Goal: Navigation & Orientation: Find specific page/section

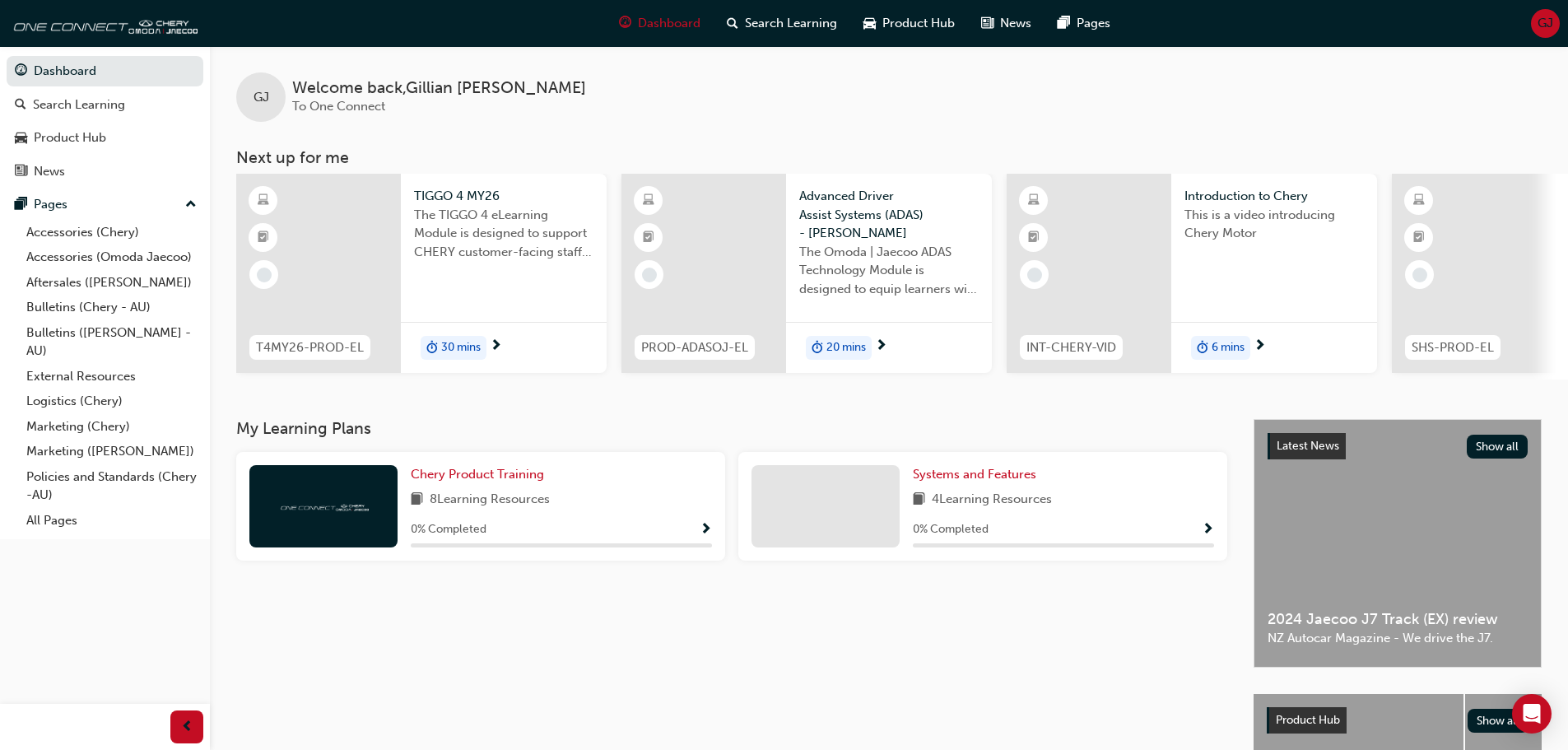
click at [1535, 18] on div "GJ" at bounding box center [1546, 22] width 29 height 29
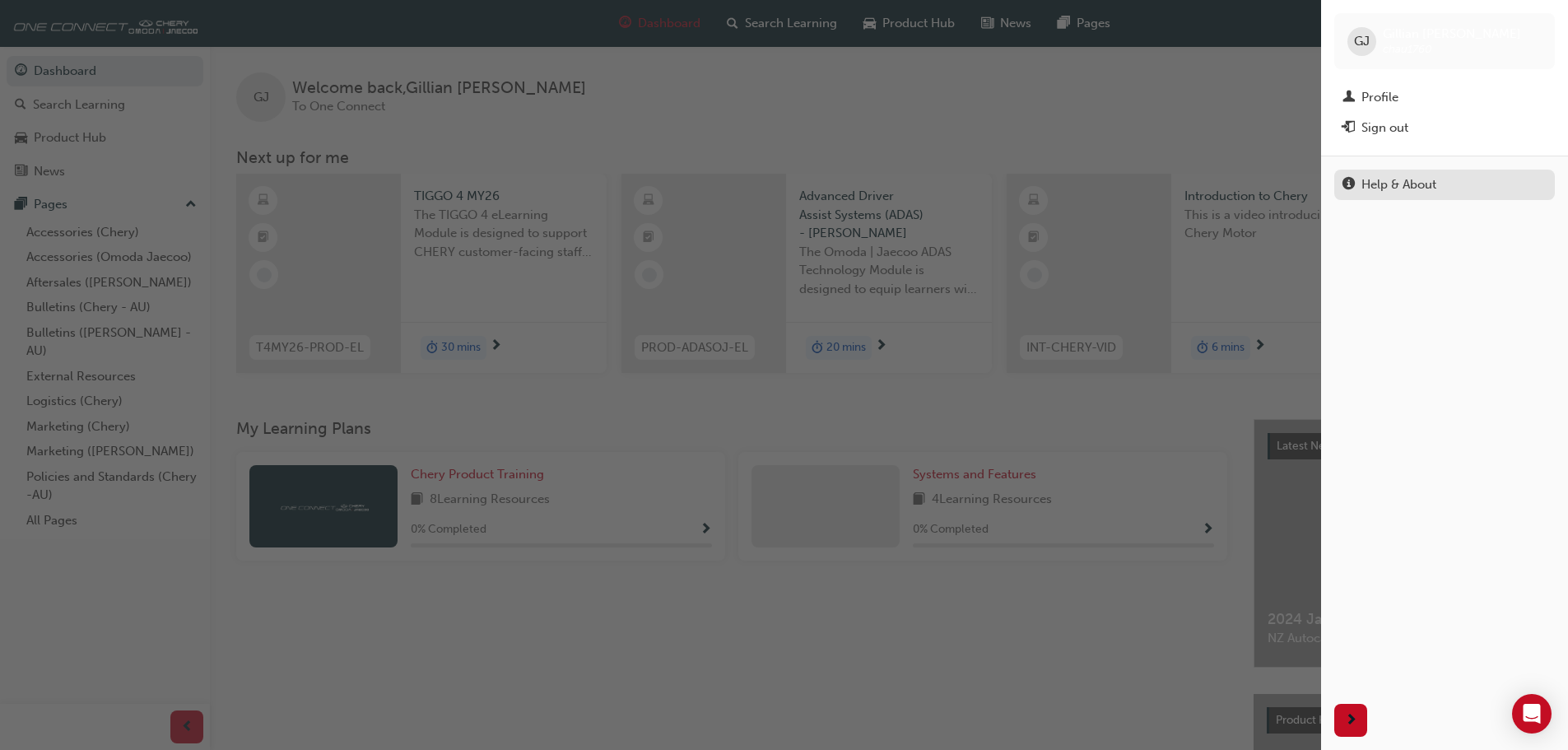
click at [1403, 184] on div "Help & About" at bounding box center [1399, 185] width 75 height 19
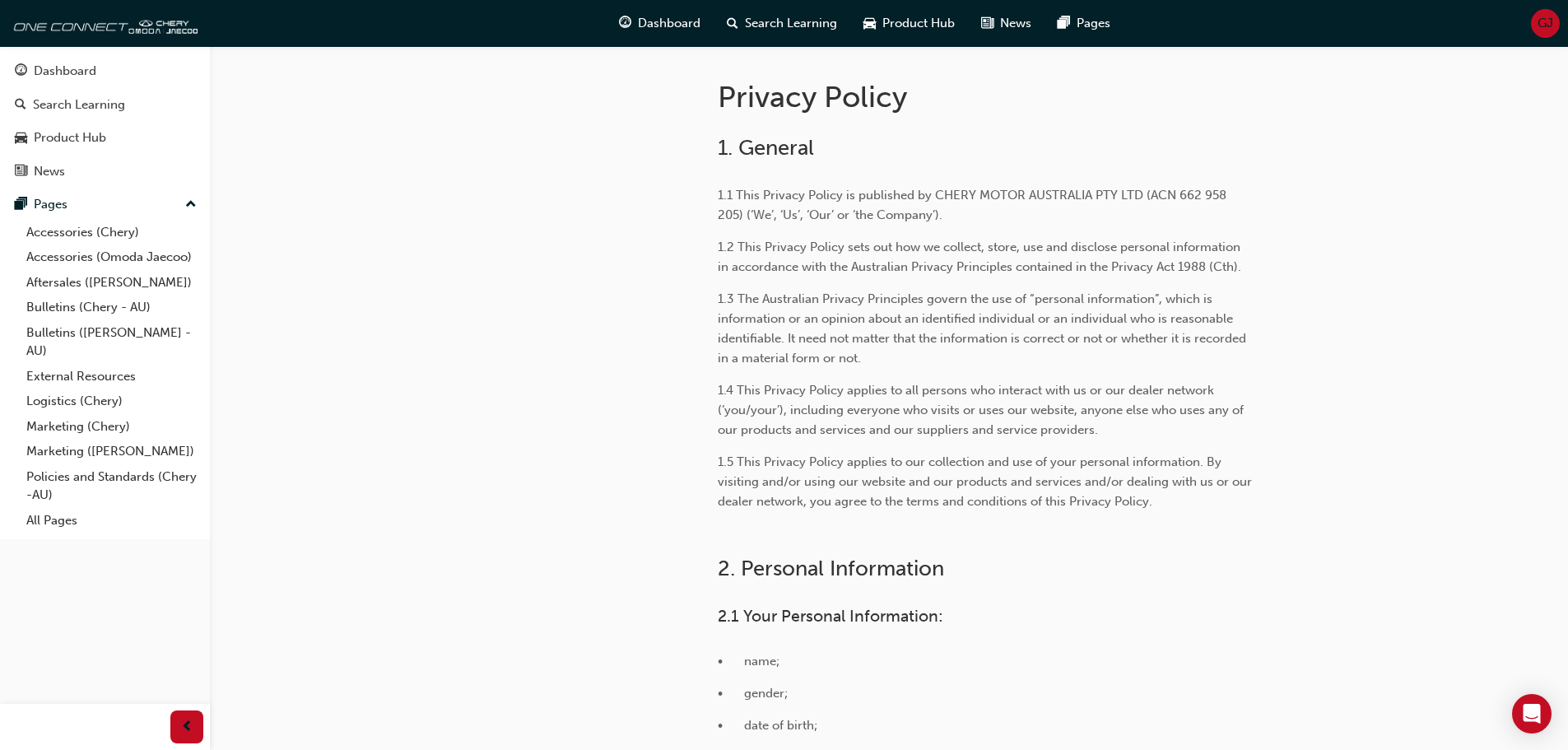
click at [1552, 20] on span "GJ" at bounding box center [1546, 23] width 16 height 19
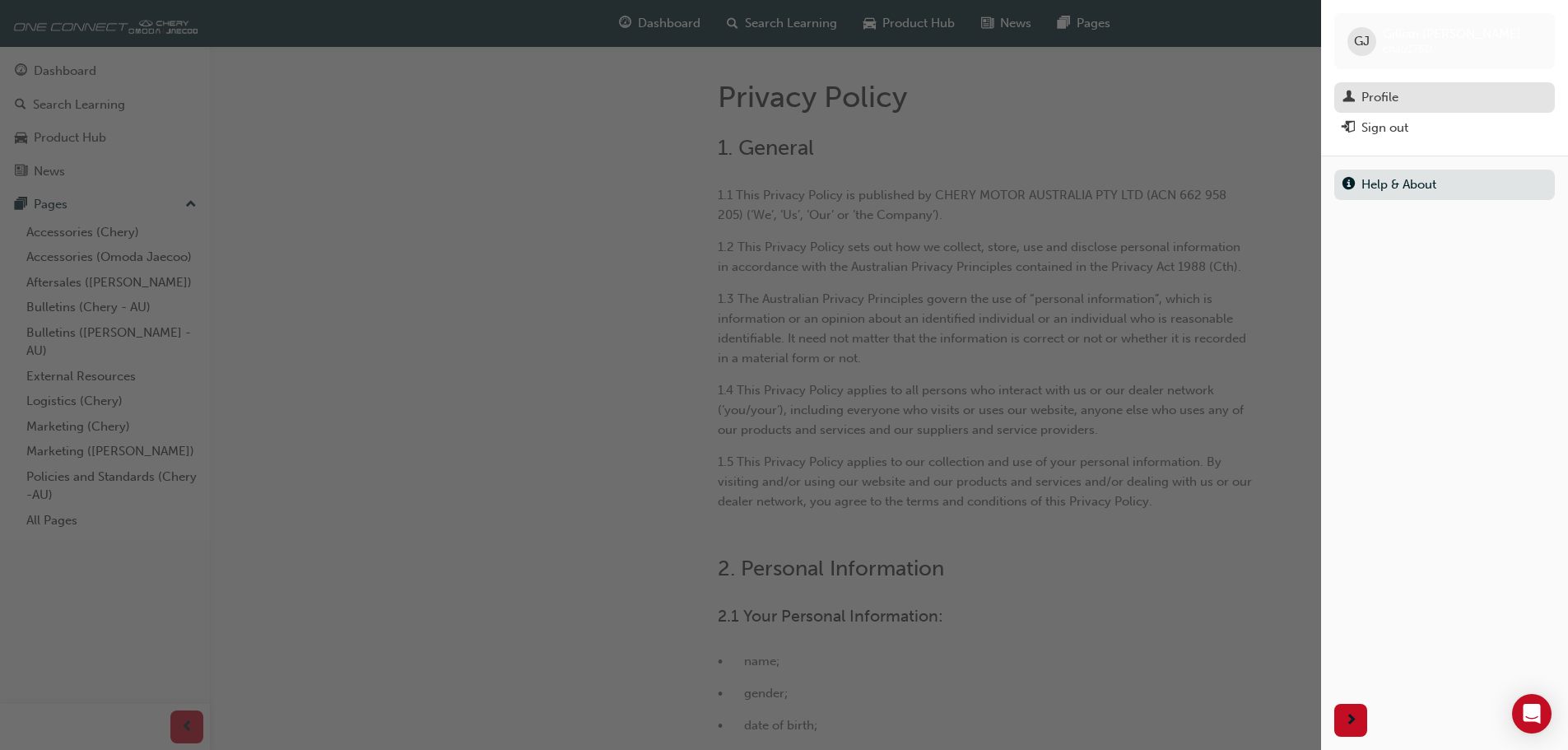
click at [1424, 104] on div "Profile" at bounding box center [1445, 98] width 204 height 21
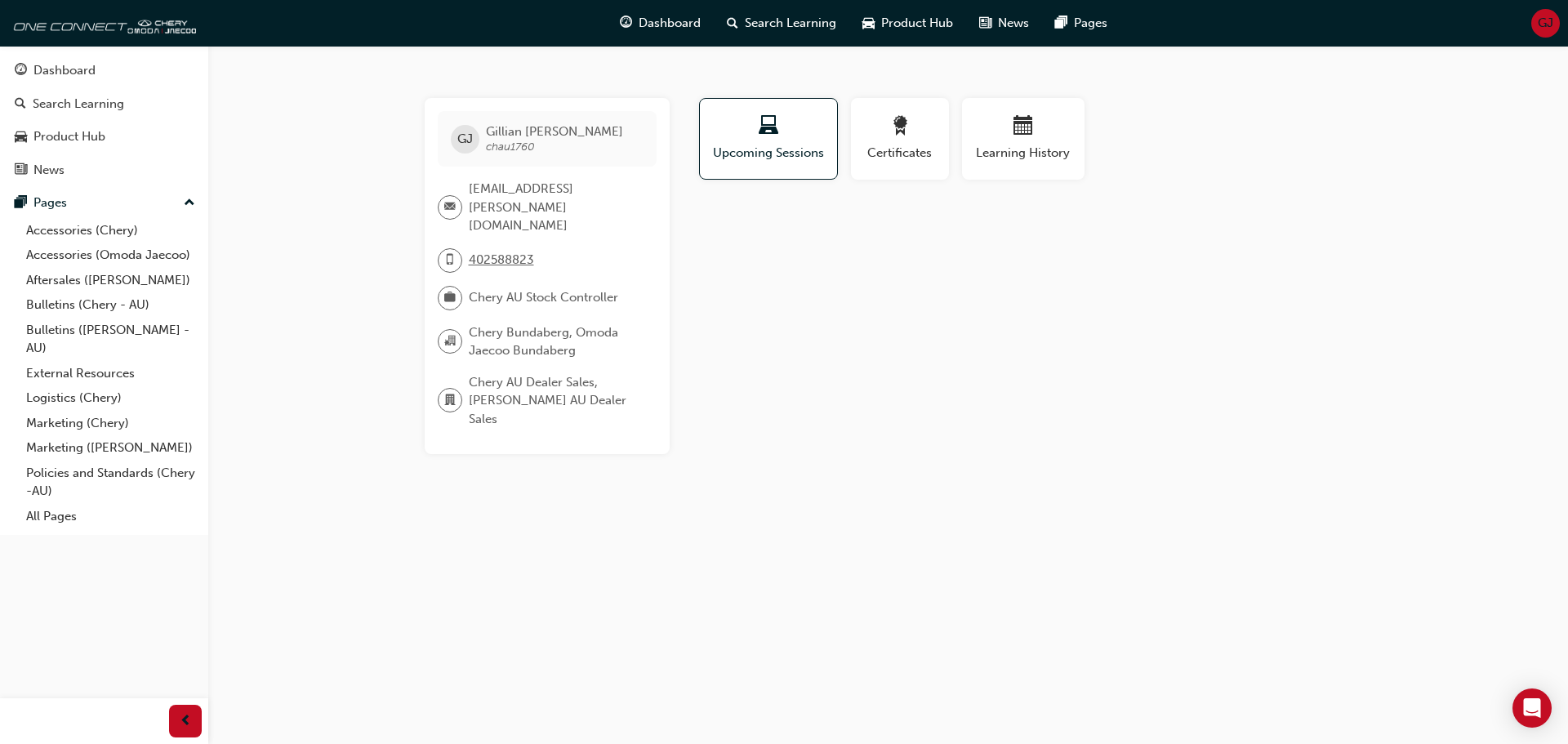
click at [495, 288] on span "Chery AU Stock Controller" at bounding box center [543, 298] width 149 height 19
click at [438, 330] on div at bounding box center [449, 342] width 25 height 25
drag, startPoint x: 67, startPoint y: 24, endPoint x: 61, endPoint y: 32, distance: 10.0
click at [67, 24] on img at bounding box center [102, 23] width 188 height 33
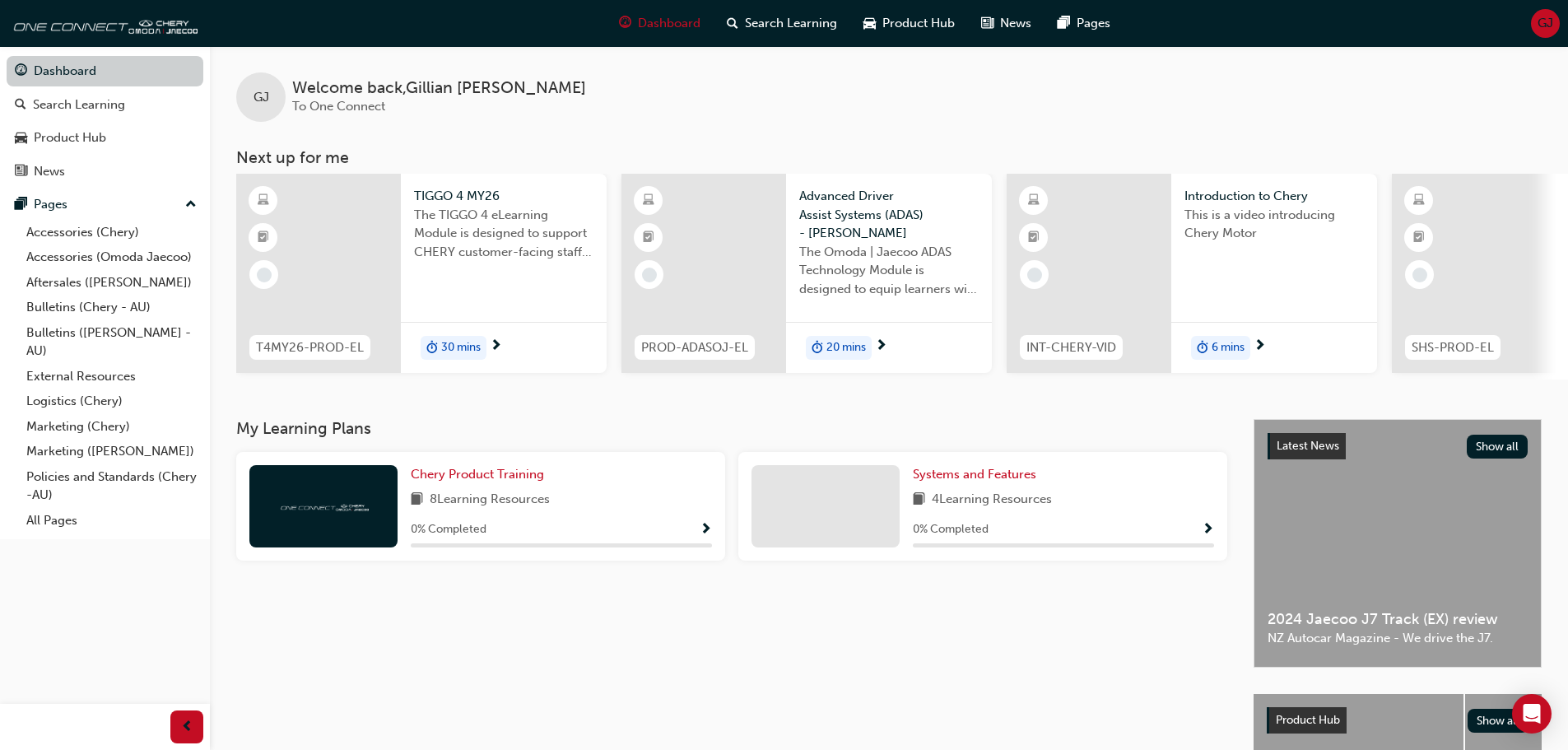
click at [40, 67] on link "Dashboard" at bounding box center [106, 71] width 197 height 30
